Goal: Find specific page/section: Find specific page/section

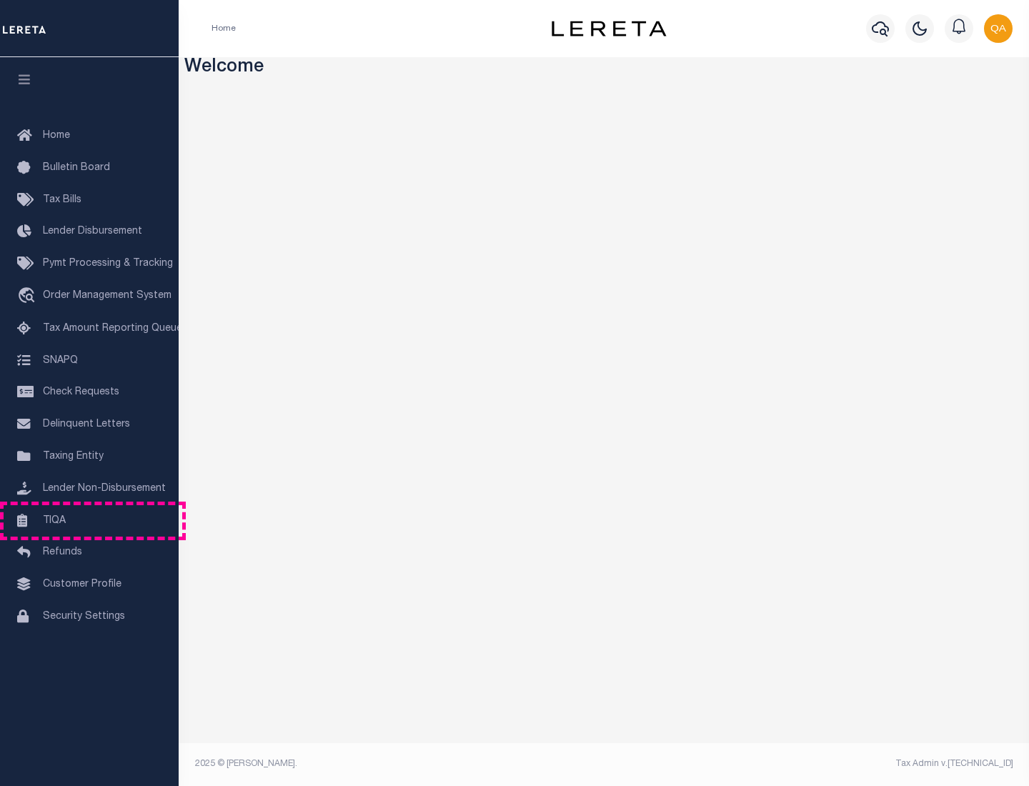
click at [89, 520] on link "TIQA" at bounding box center [89, 521] width 179 height 32
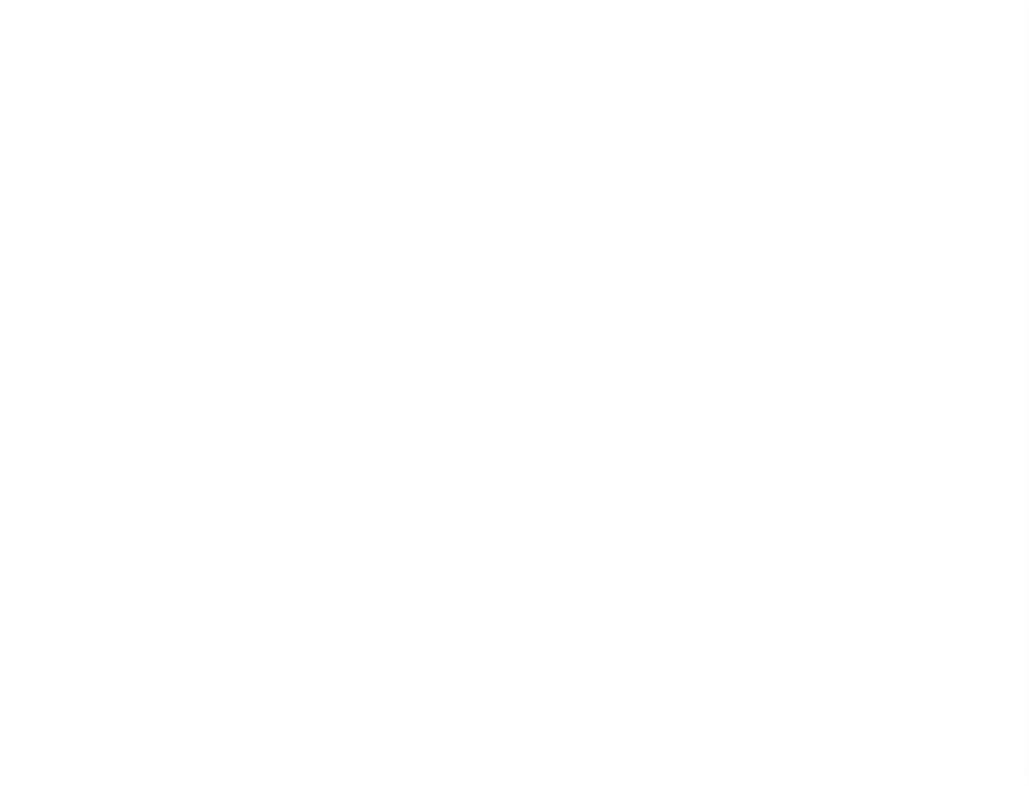
select select "200"
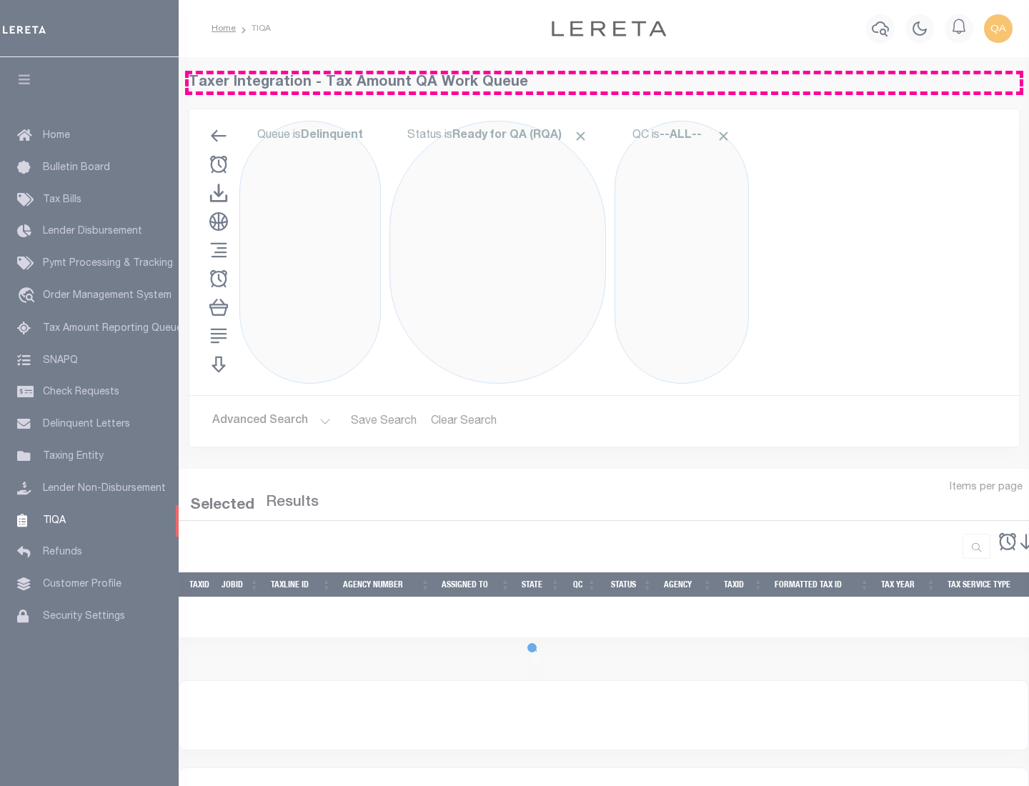
select select "200"
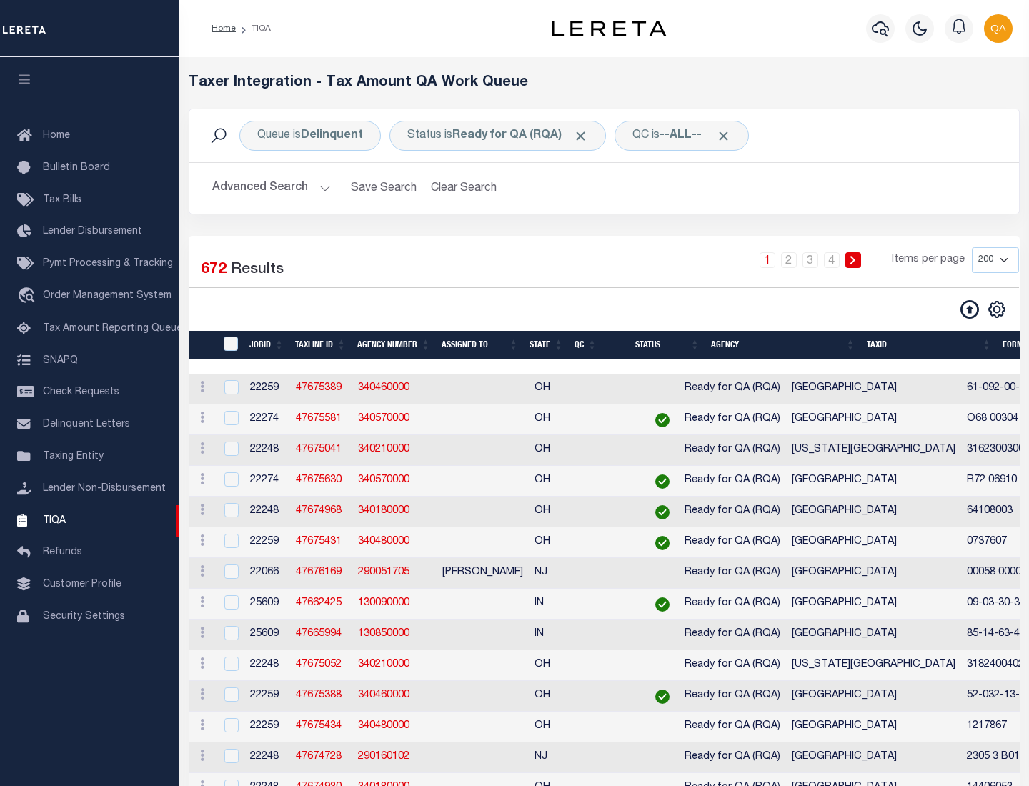
click at [585, 136] on span "Click to Remove" at bounding box center [580, 136] width 15 height 15
